Goal: Information Seeking & Learning: Learn about a topic

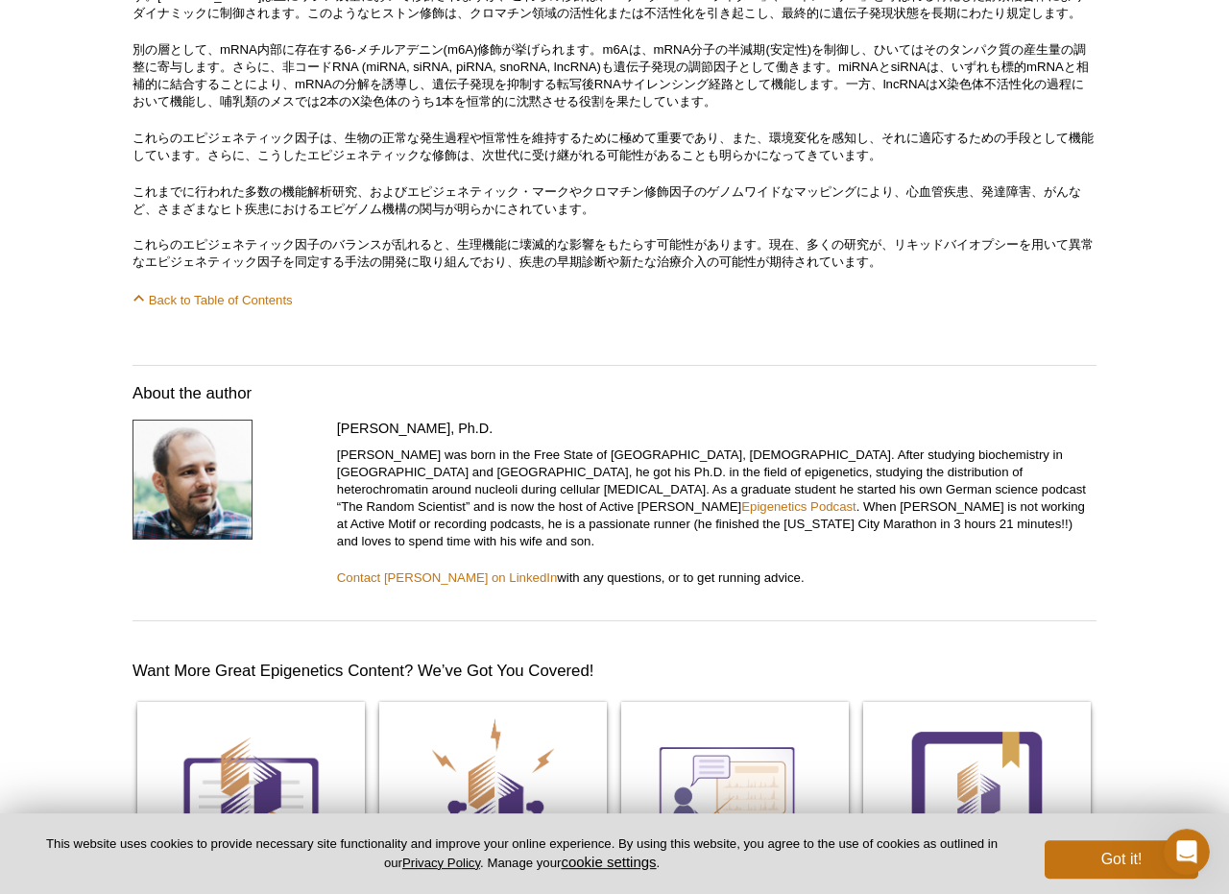
scroll to position [10087, 0]
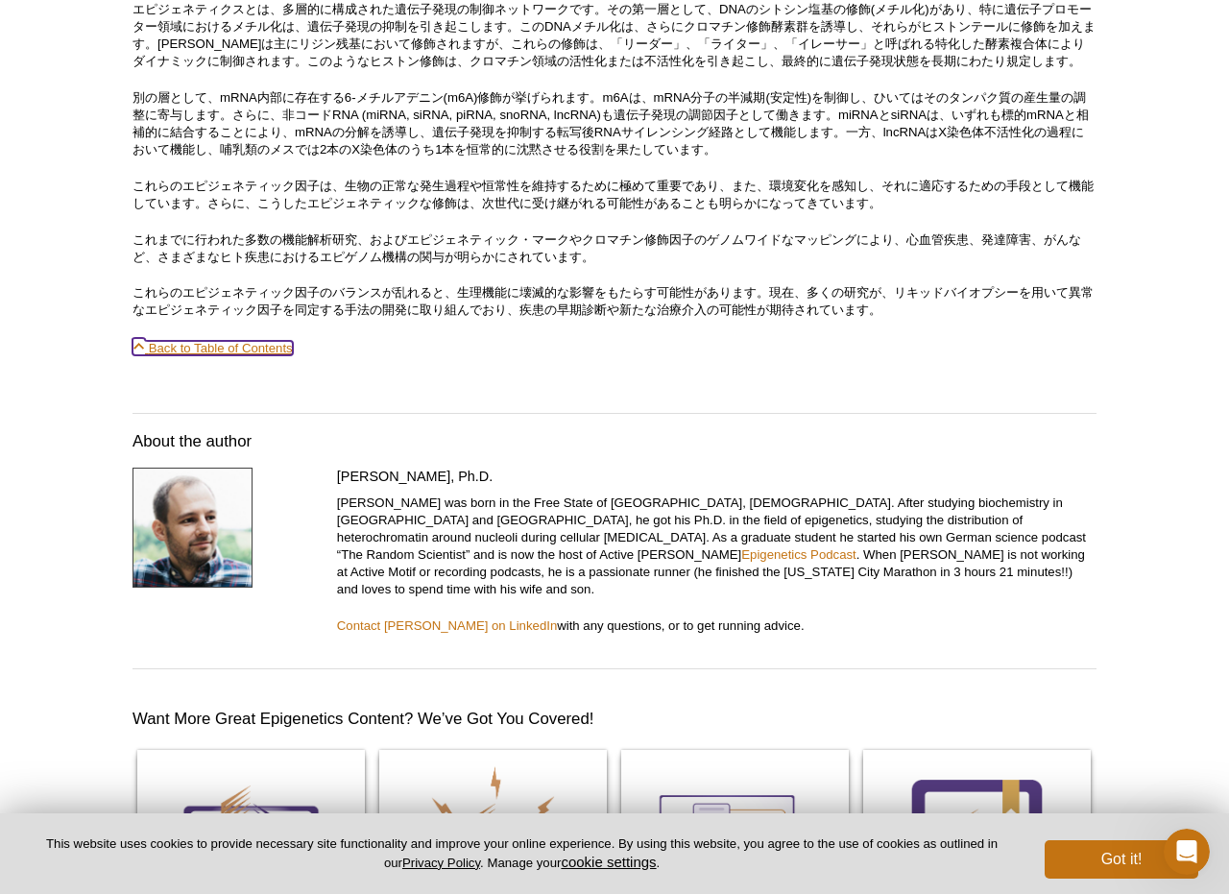
click at [227, 355] on link "Back to Table of Contents" at bounding box center [212, 348] width 160 height 14
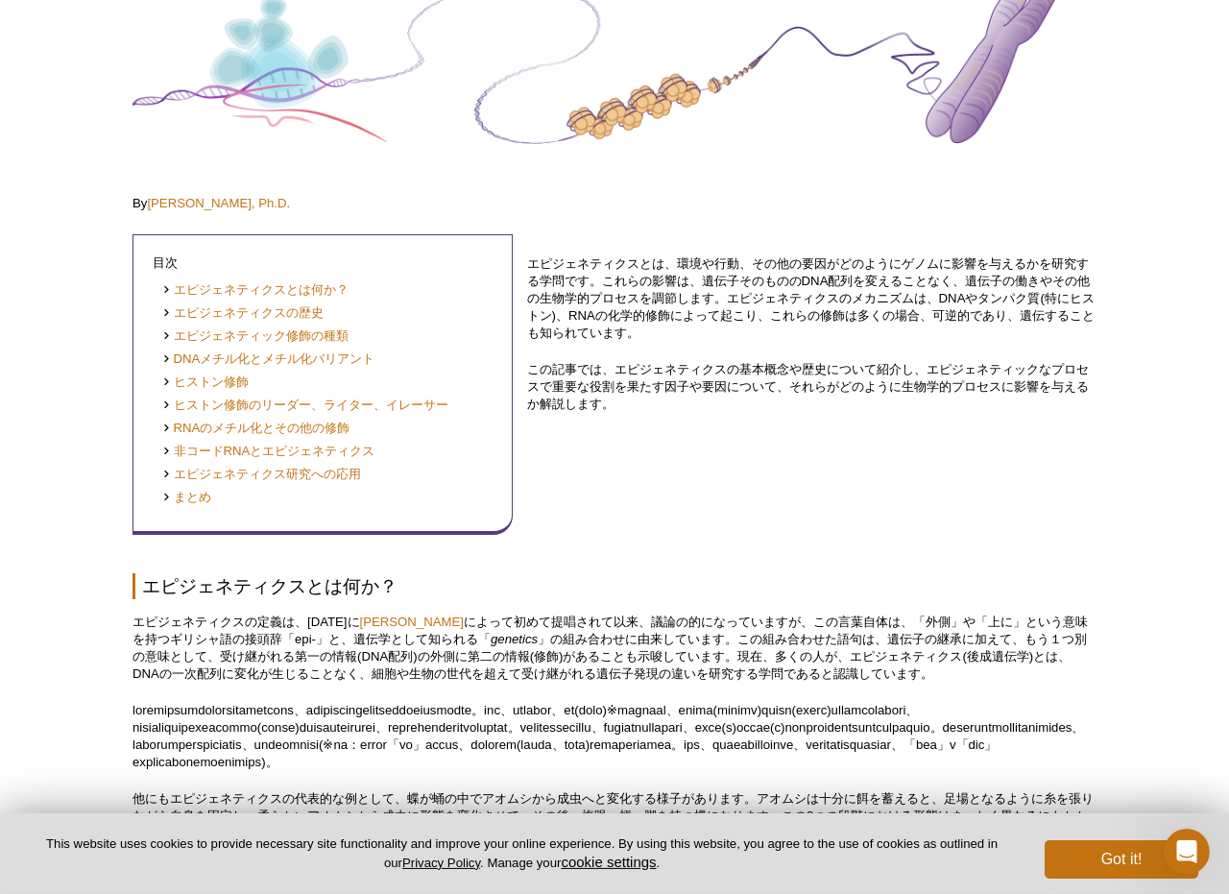
scroll to position [276, 0]
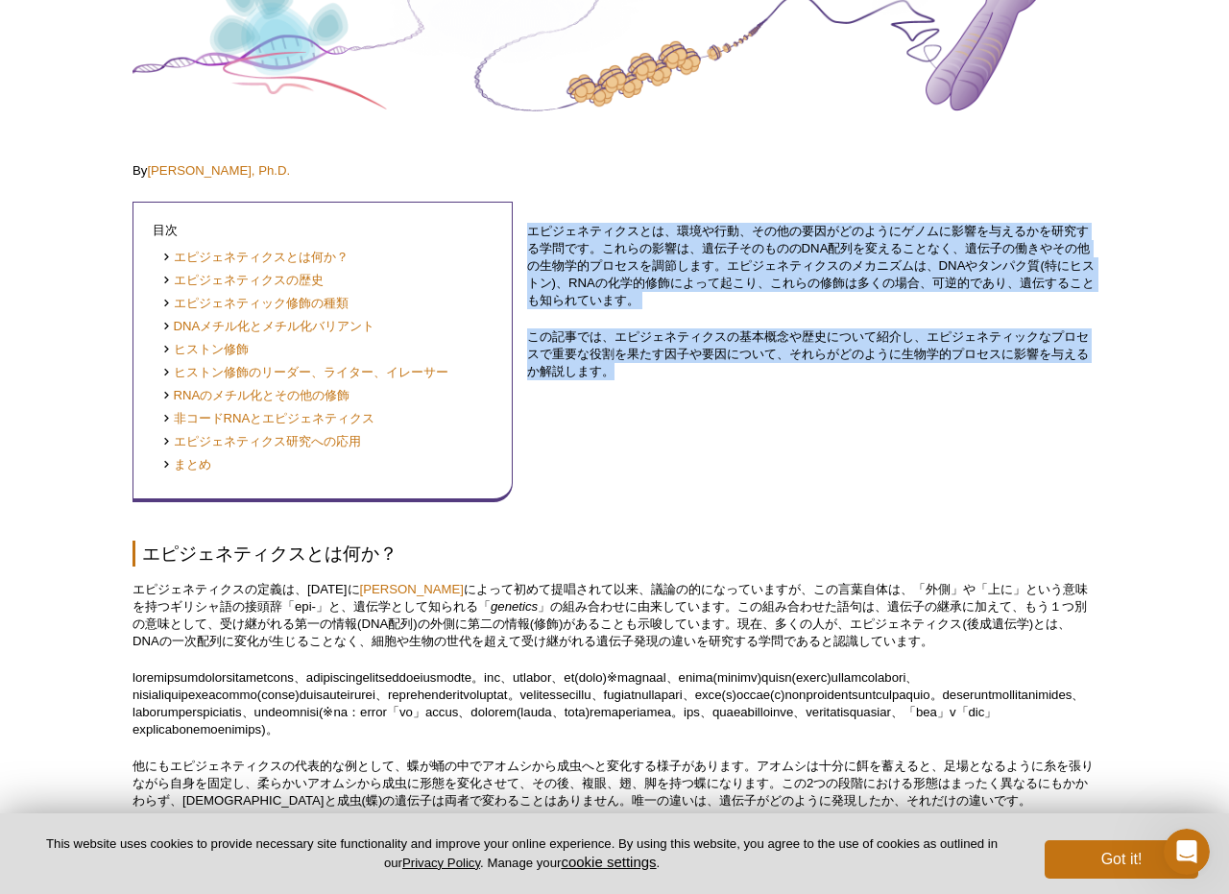
drag, startPoint x: 526, startPoint y: 228, endPoint x: 625, endPoint y: 384, distance: 184.3
click at [625, 384] on div "目次 [PERSON_NAME]とは何か？ エピジェネティクスの歴史 エピジェネティック修飾の種類 DNAメチル化とメチル化バリアント [PERSON_NAM…" at bounding box center [614, 343] width 964 height 318
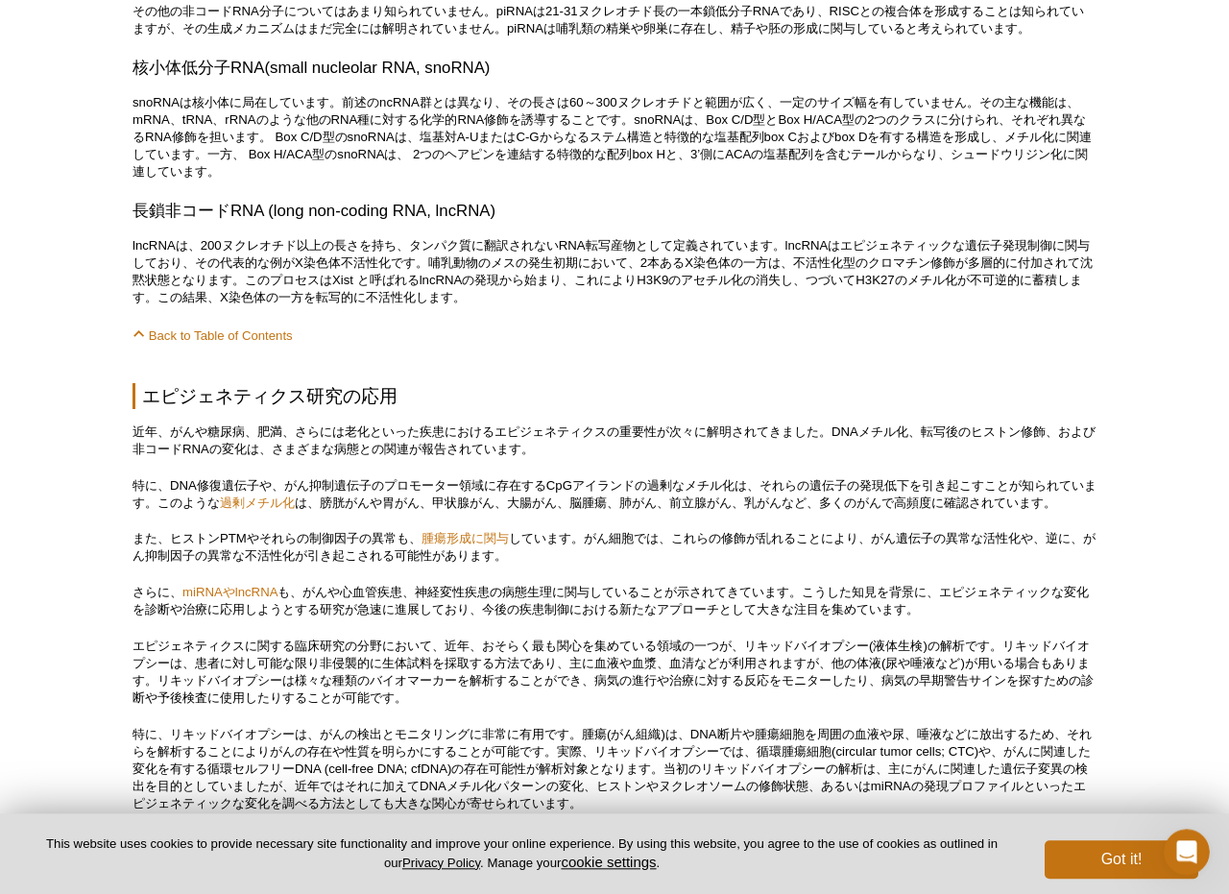
scroll to position [8797, 0]
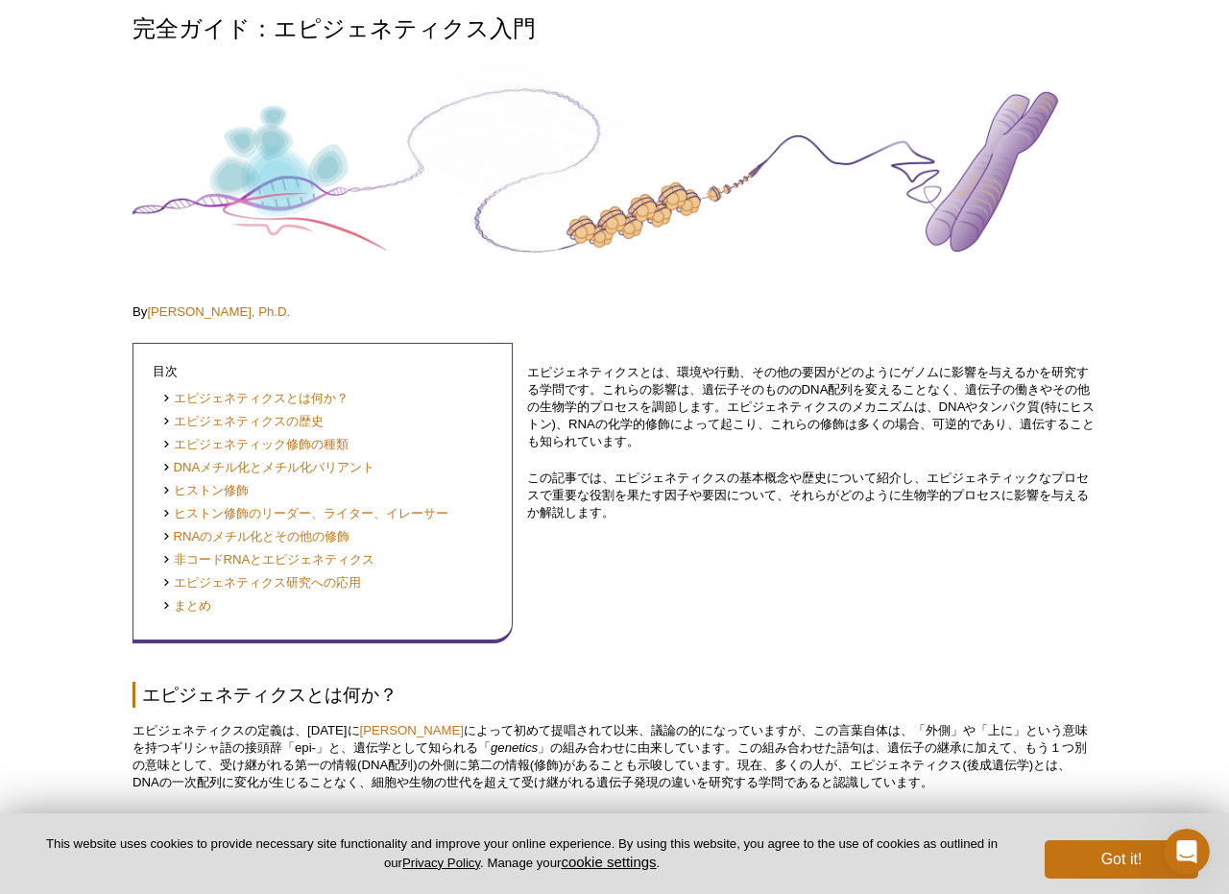
scroll to position [0, 0]
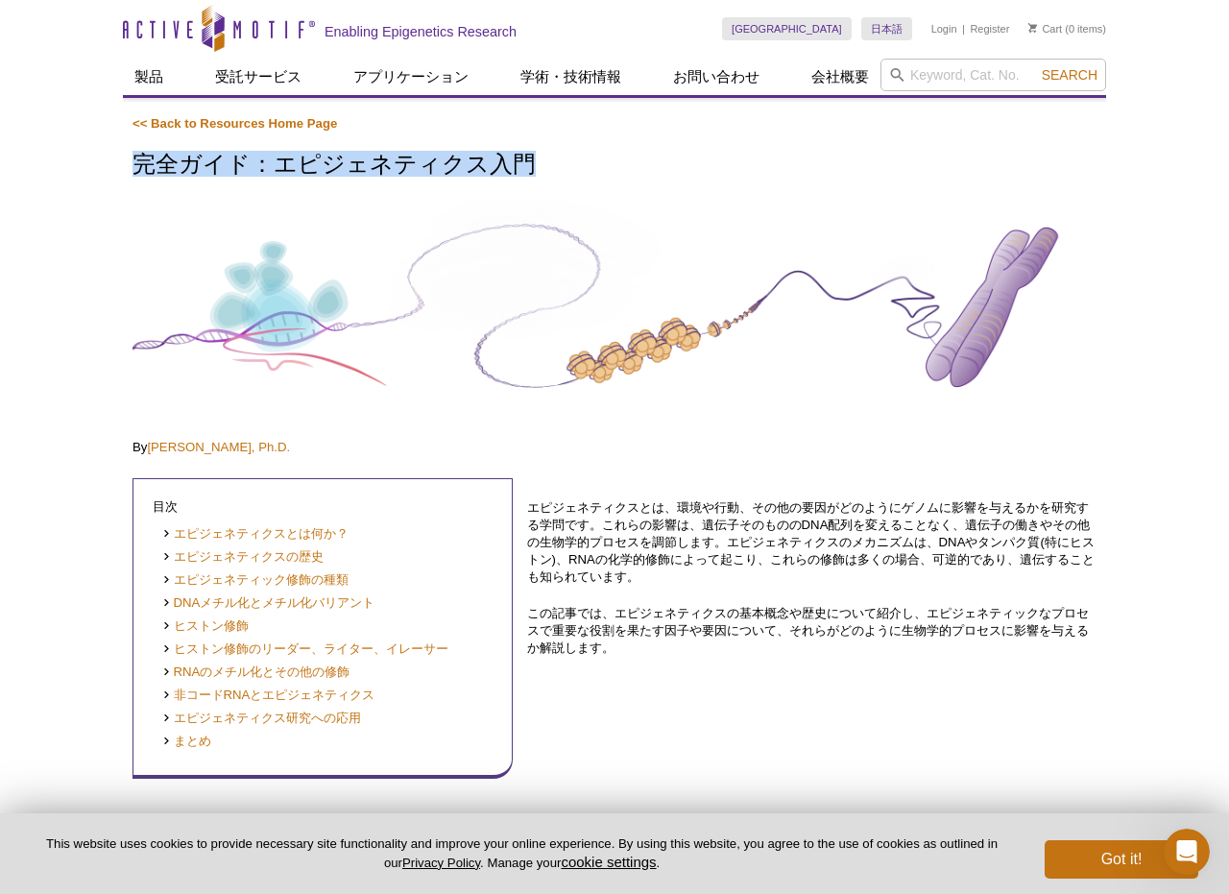
drag, startPoint x: 537, startPoint y: 166, endPoint x: 132, endPoint y: 158, distance: 405.1
copy h1 "完全ガイド：エピジェネティクス入門"
drag, startPoint x: 62, startPoint y: 227, endPoint x: 50, endPoint y: 601, distance: 373.6
drag, startPoint x: 66, startPoint y: 878, endPoint x: 22, endPoint y: 533, distance: 348.4
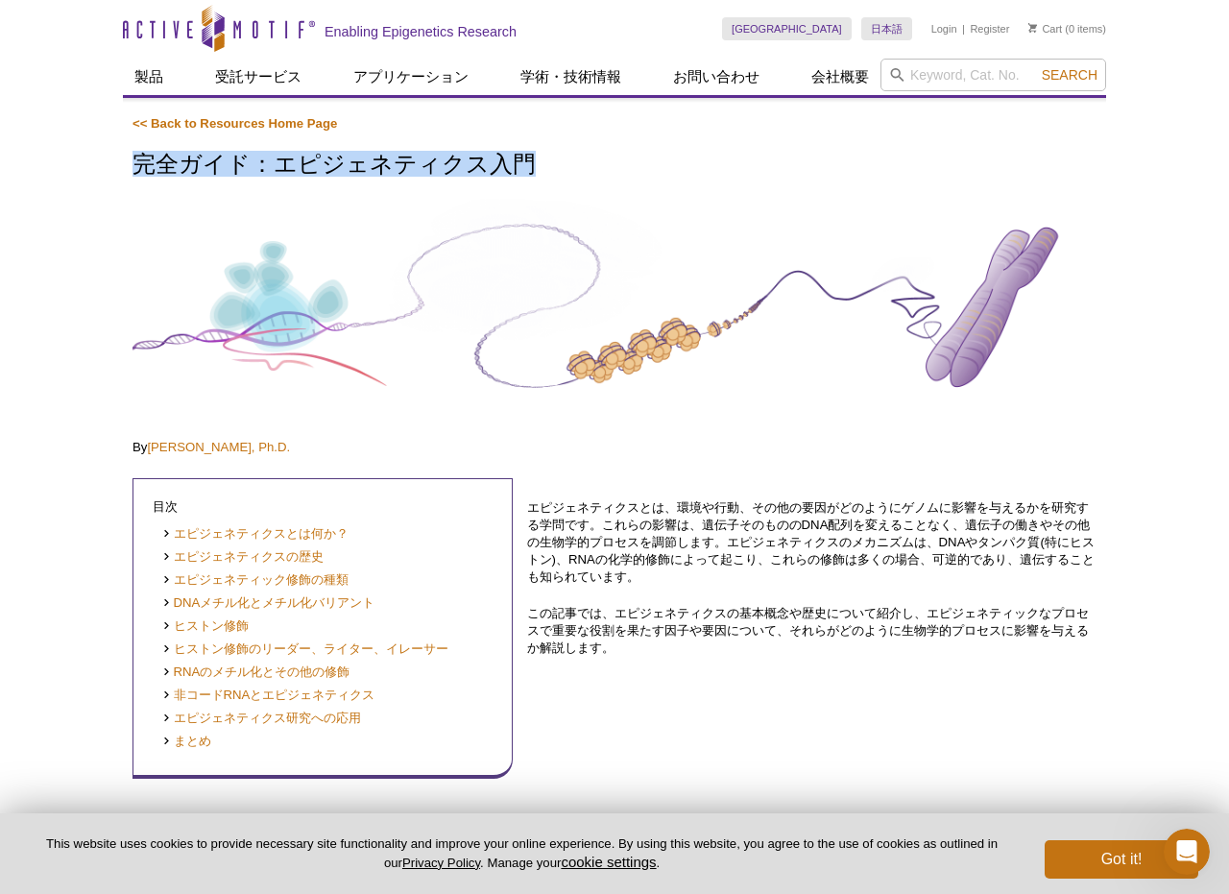
drag, startPoint x: 37, startPoint y: 542, endPoint x: 87, endPoint y: 886, distance: 347.2
drag, startPoint x: 834, startPoint y: 454, endPoint x: 768, endPoint y: 459, distance: 66.4
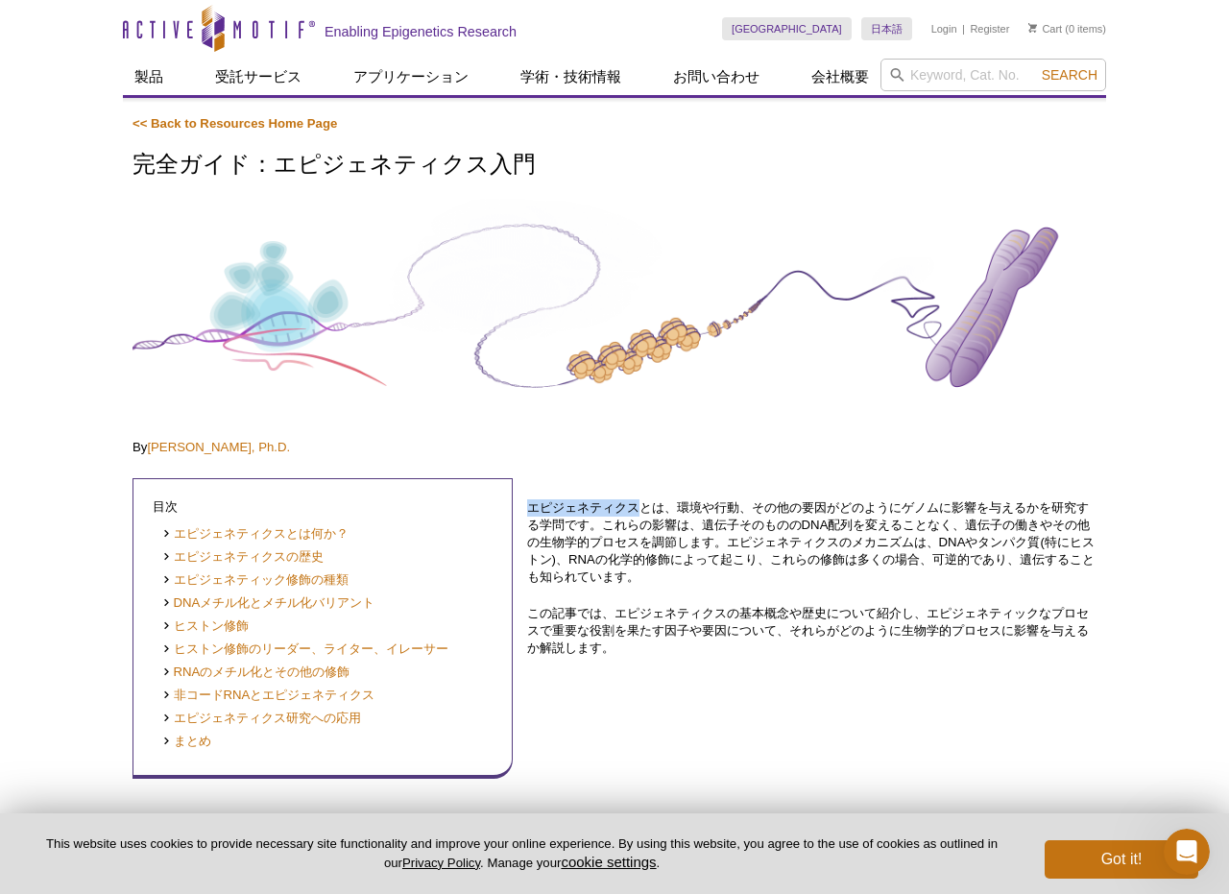
click at [781, 700] on div "エピジェネティクスとは、環境や行動、その他の要因がどのようにゲノムに影響を与えるかを研究する学問です。これらの影響は、遺伝子そのもののDNA配列を変えることな…" at bounding box center [811, 620] width 569 height 318
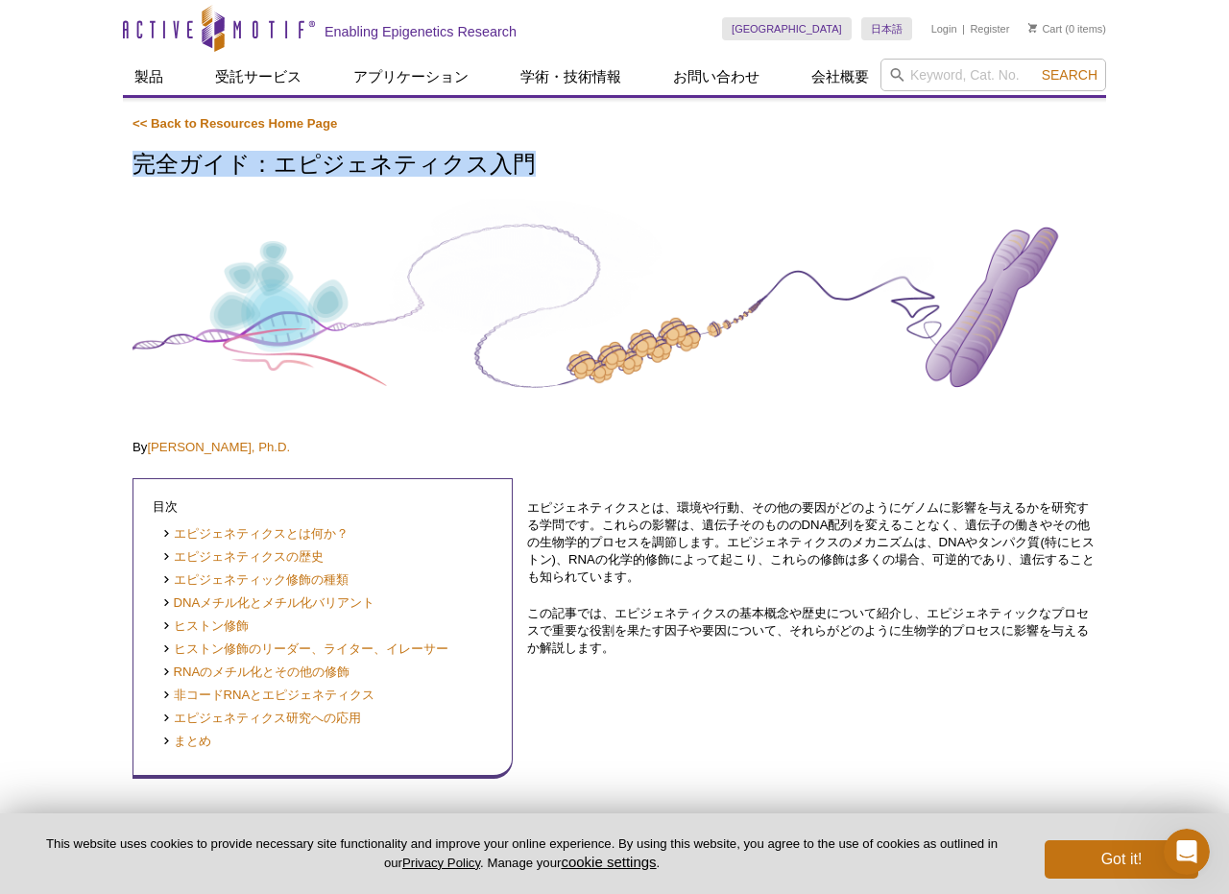
drag, startPoint x: 528, startPoint y: 163, endPoint x: 138, endPoint y: 149, distance: 390.0
click at [138, 152] on h1 "完全ガイド：エピジェネティクス入門" at bounding box center [614, 166] width 964 height 28
copy h1 "完全ガイド：エピジェネティクス入門"
click at [837, 519] on p "エピジェネティクスとは、環境や行動、その他の要因がどのようにゲノムに影響を与えるかを研究する学問です。これらの影響は、遺伝子そのもののDNA配列を変えることな…" at bounding box center [811, 542] width 569 height 86
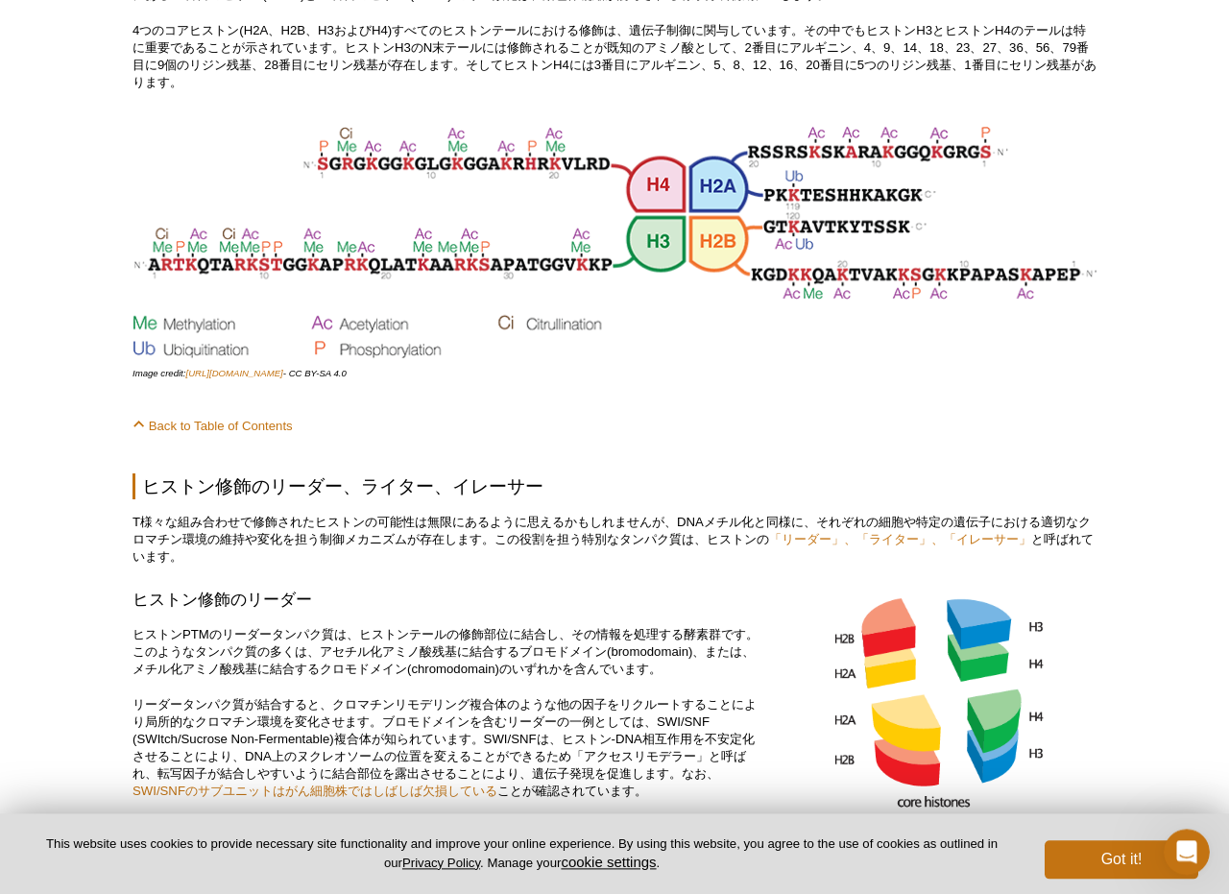
scroll to position [6217, 0]
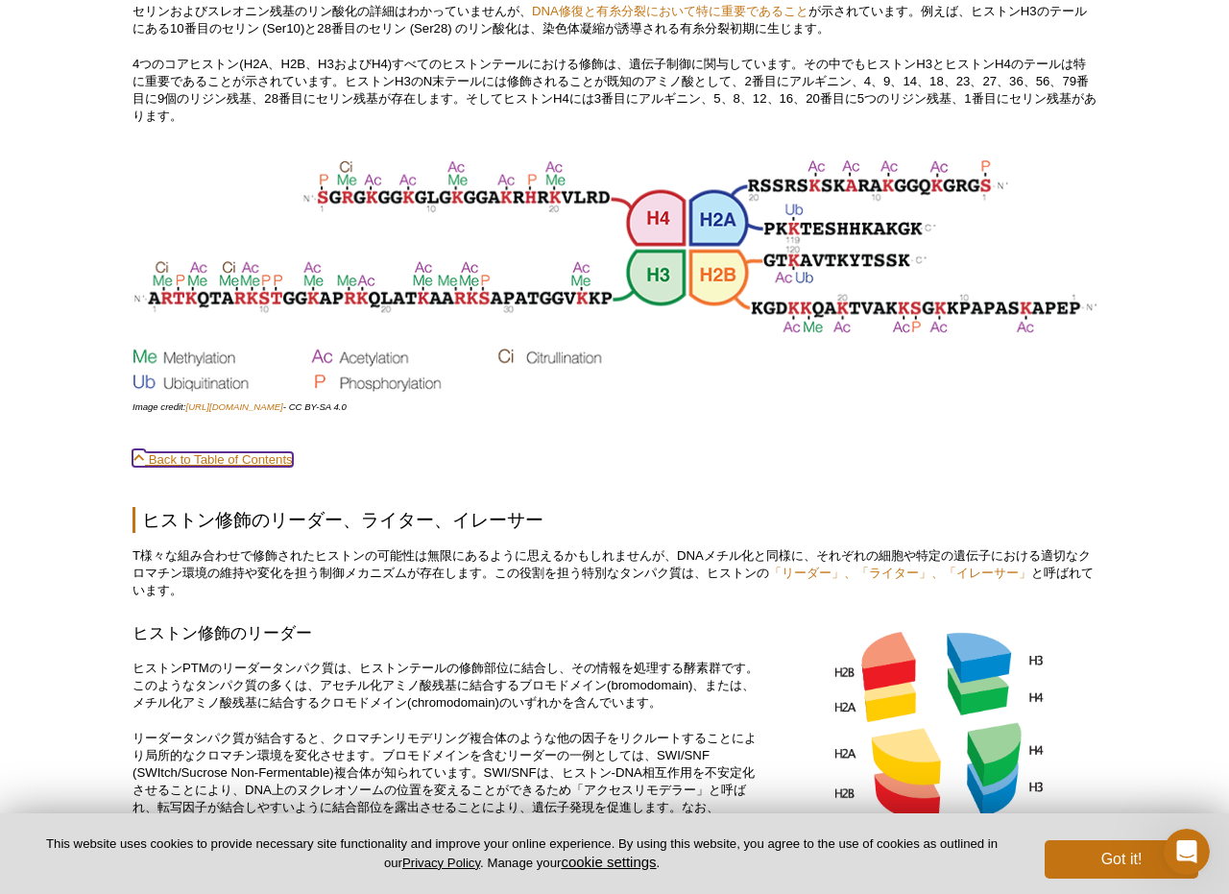
click at [141, 466] on span at bounding box center [140, 459] width 16 height 14
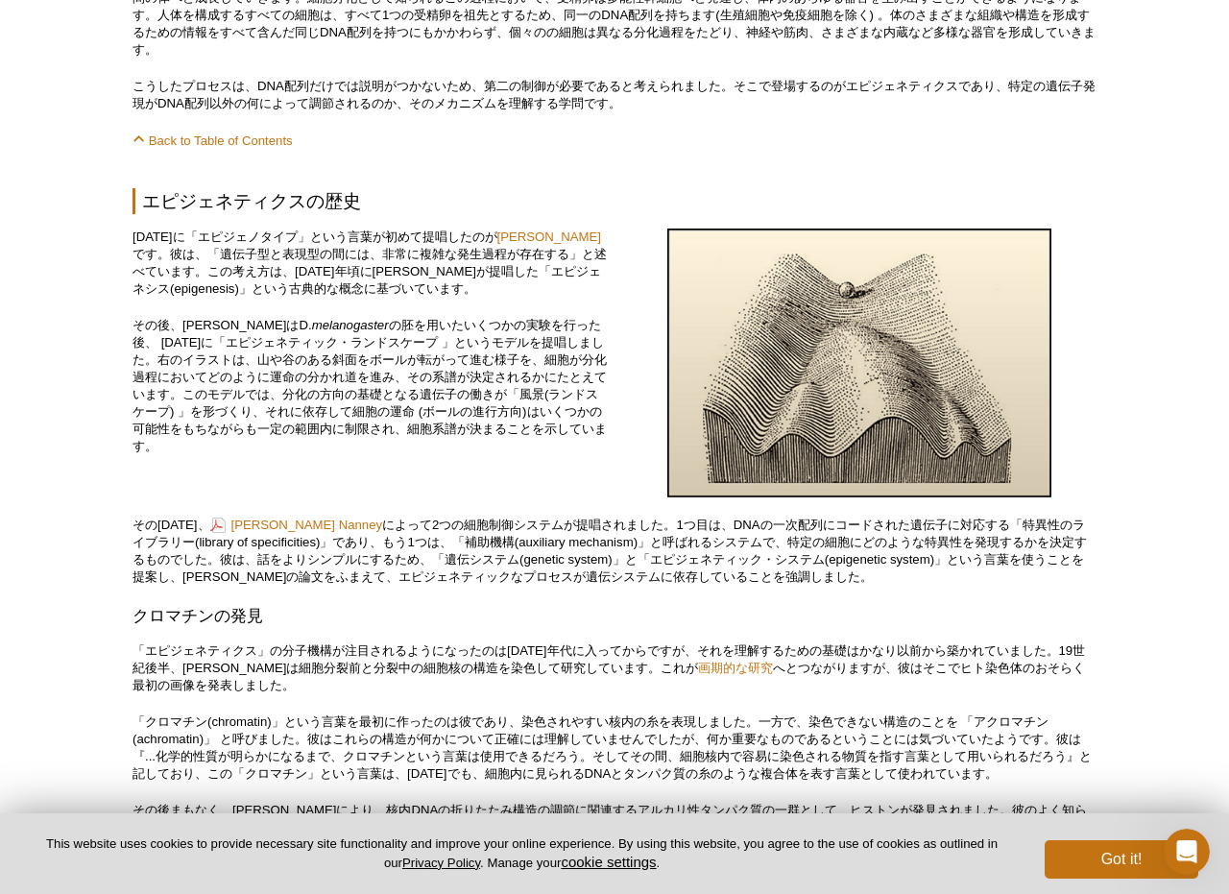
scroll to position [939, 0]
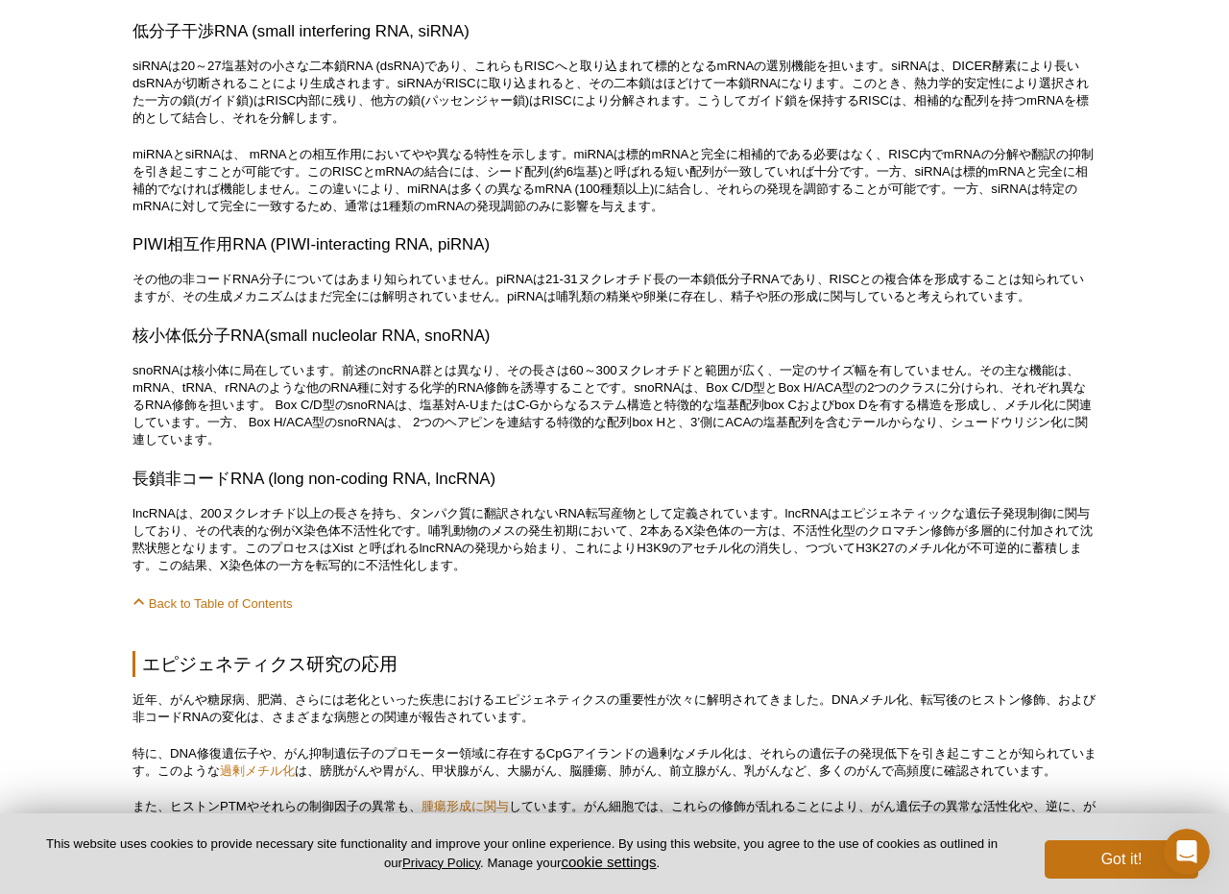
scroll to position [8797, 0]
